Goal: Task Accomplishment & Management: Manage account settings

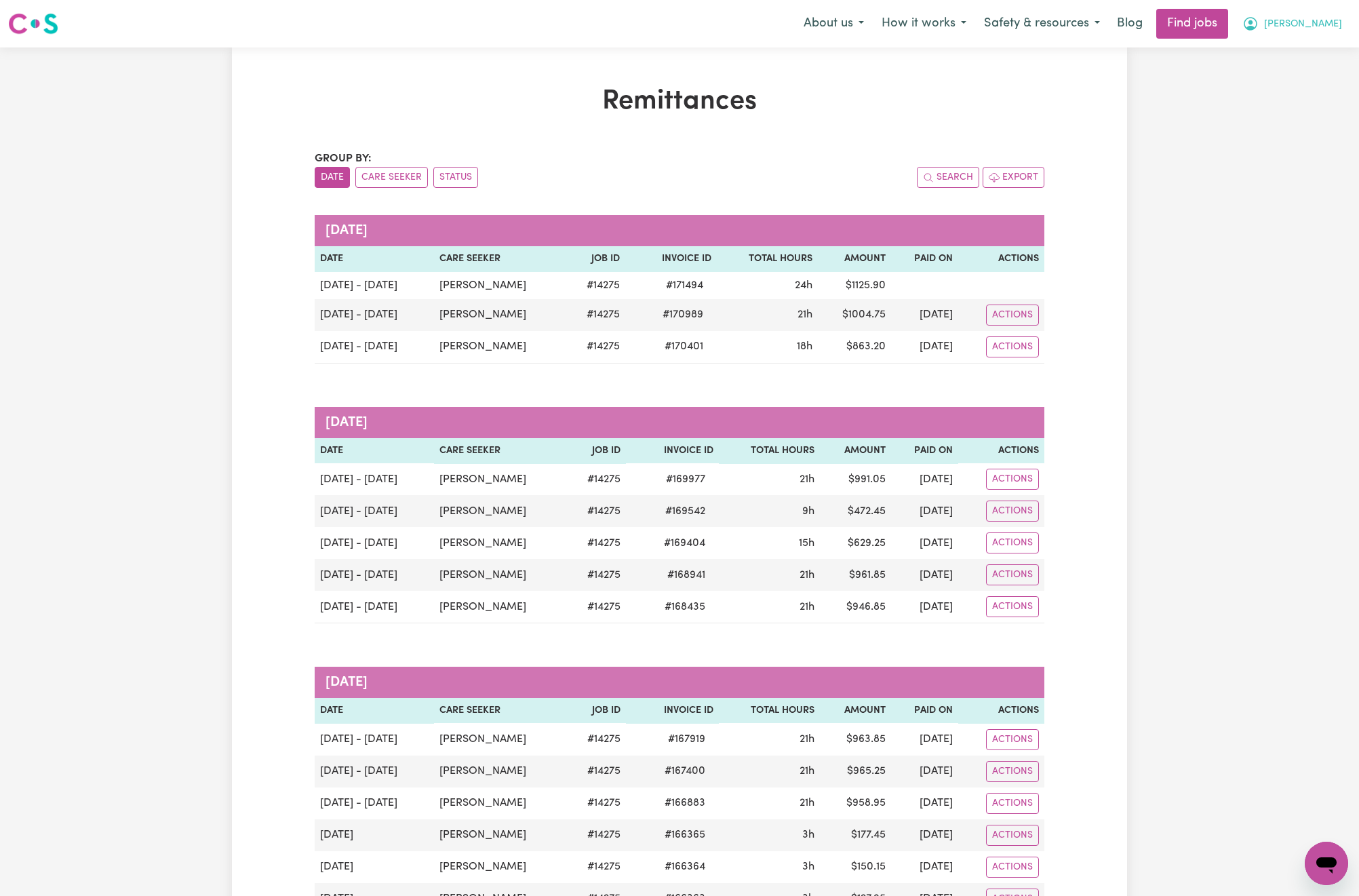
click at [1342, 25] on button "[PERSON_NAME]" at bounding box center [1293, 23] width 117 height 28
click at [1276, 104] on link "Logout" at bounding box center [1297, 103] width 107 height 26
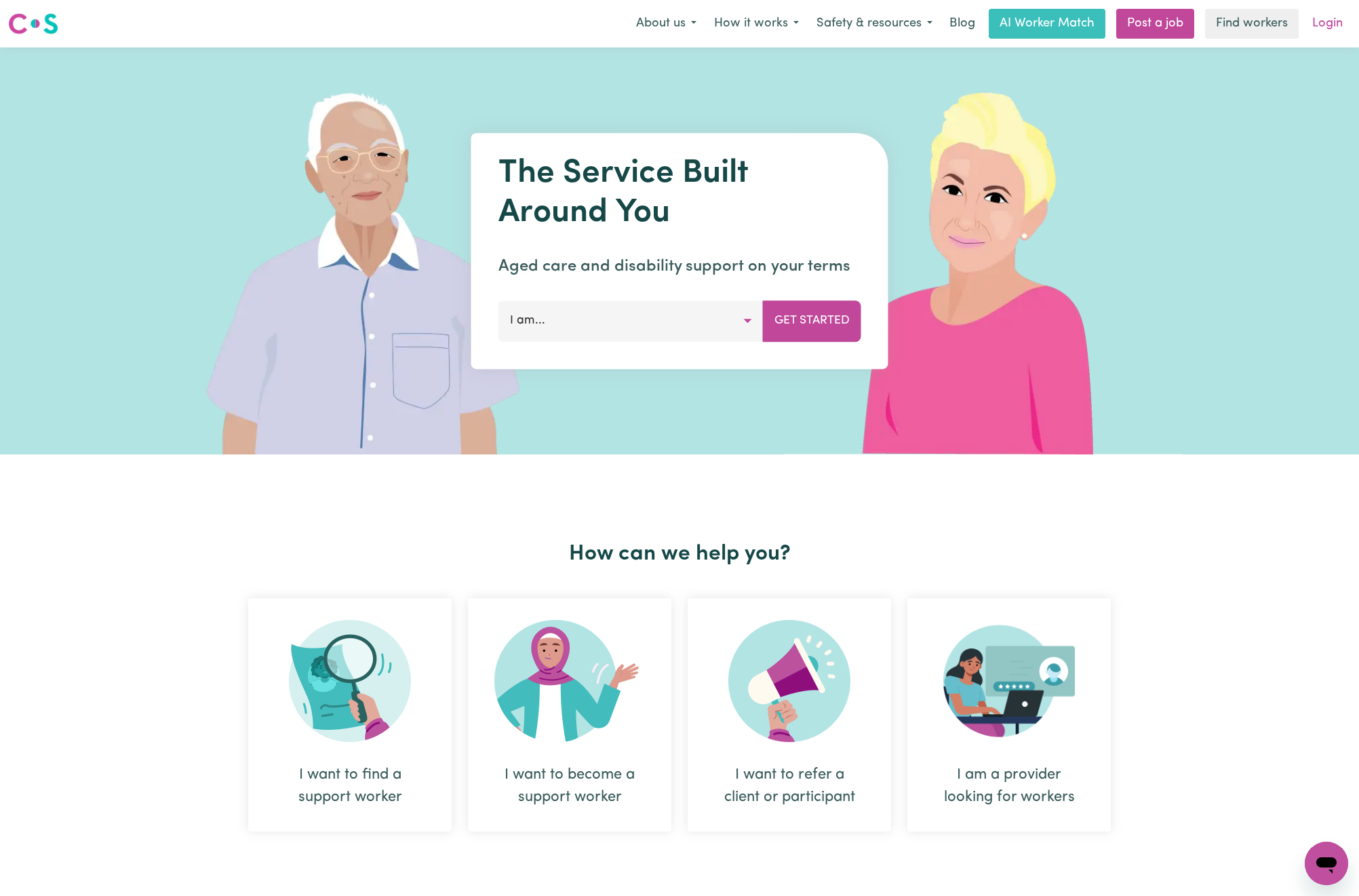
click at [1309, 18] on link "Login" at bounding box center [1328, 24] width 47 height 30
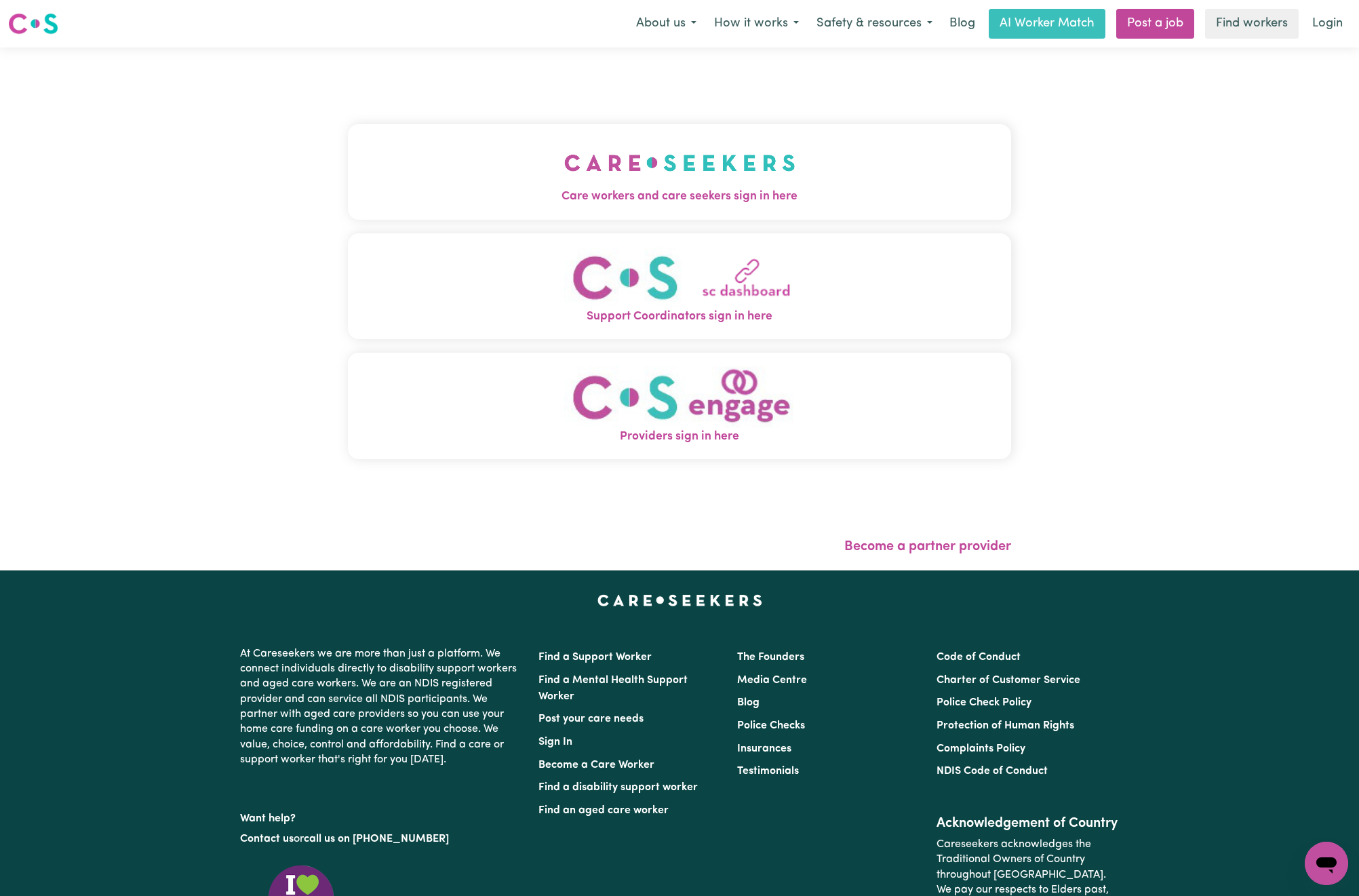
click at [745, 167] on button "Care workers and care seekers sign in here" at bounding box center [679, 171] width 663 height 95
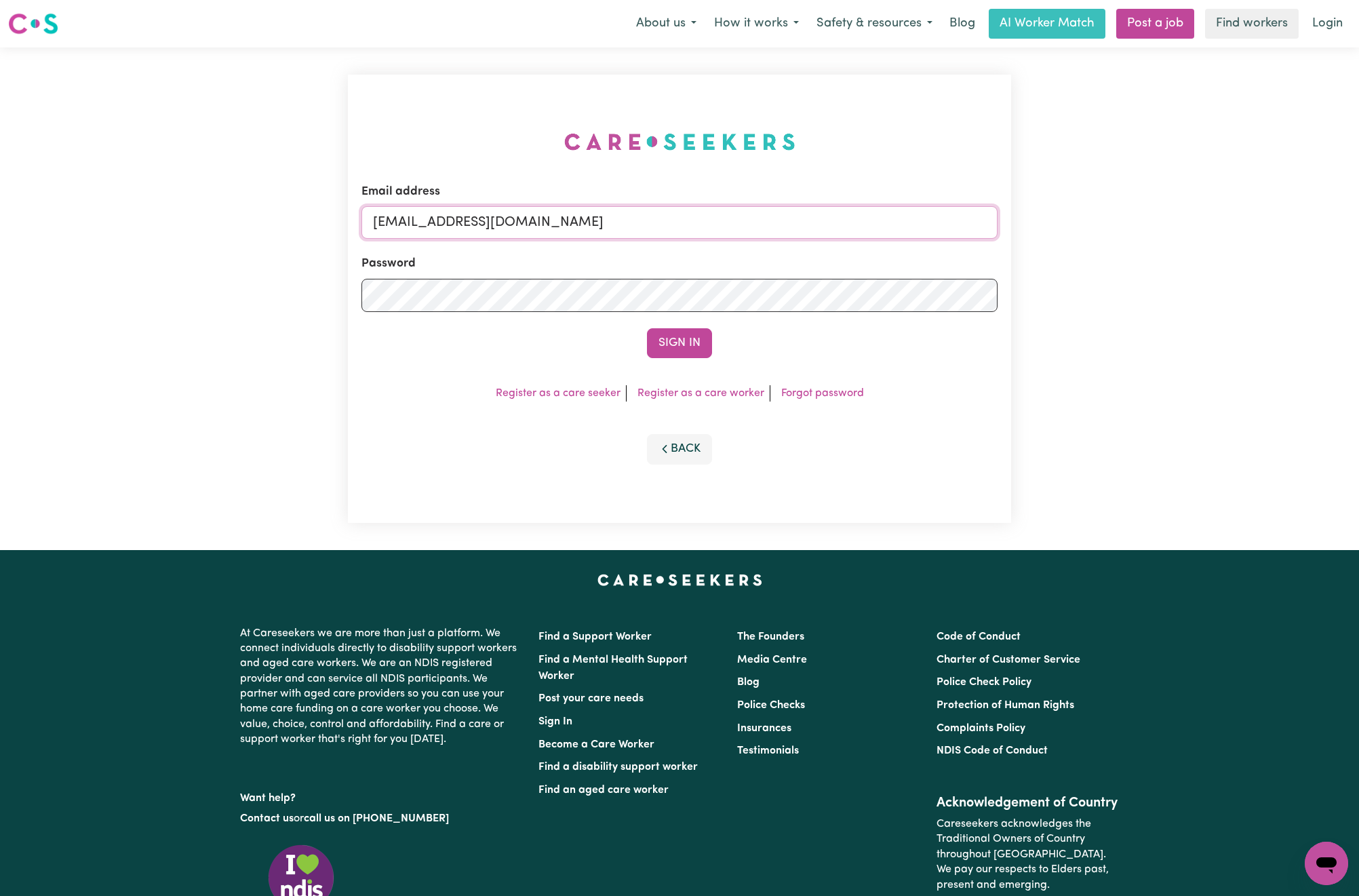
drag, startPoint x: 495, startPoint y: 221, endPoint x: 725, endPoint y: 230, distance: 230.2
click at [725, 230] on input "[EMAIL_ADDRESS][DOMAIN_NAME]" at bounding box center [680, 222] width 636 height 32
paste input "[EMAIL_ADDRESS][DOMAIN_NAME]"
type input "superuser~[EMAIL_ADDRESS][DOMAIN_NAME]"
click at [647, 328] on button "Sign In" at bounding box center [679, 343] width 65 height 30
